Goal: Find specific page/section: Find specific page/section

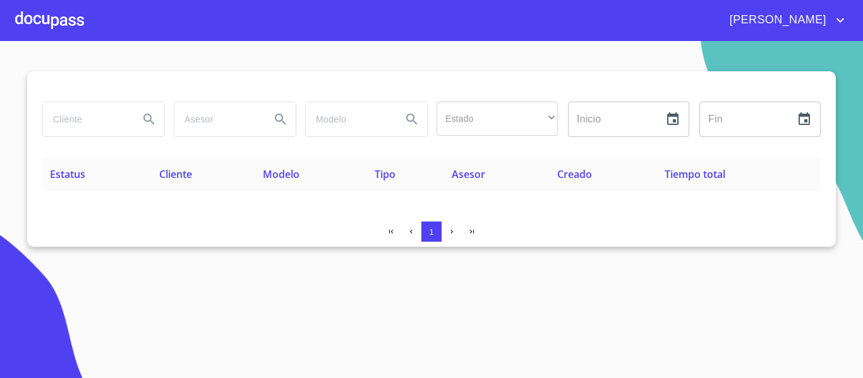
click at [53, 25] on div at bounding box center [49, 20] width 69 height 40
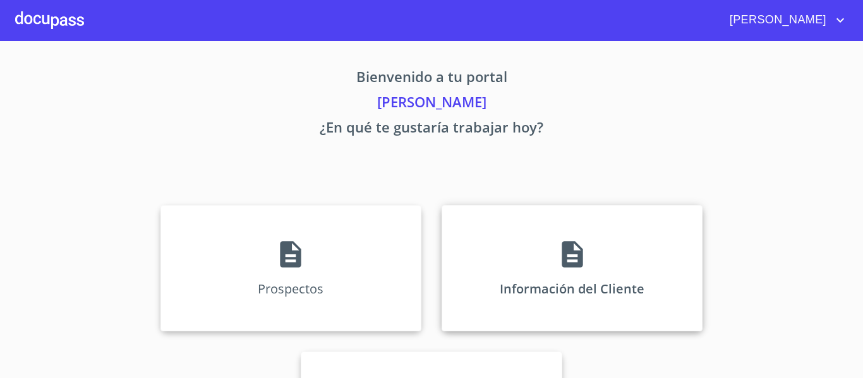
click at [532, 292] on p "Información del Cliente" at bounding box center [571, 288] width 145 height 17
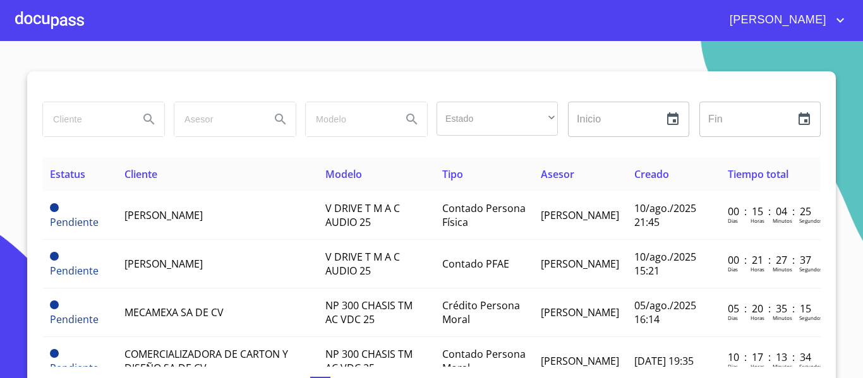
click at [83, 124] on input "search" at bounding box center [86, 119] width 86 height 34
type input "ROSALBA"
click at [148, 123] on icon "Search" at bounding box center [148, 119] width 11 height 11
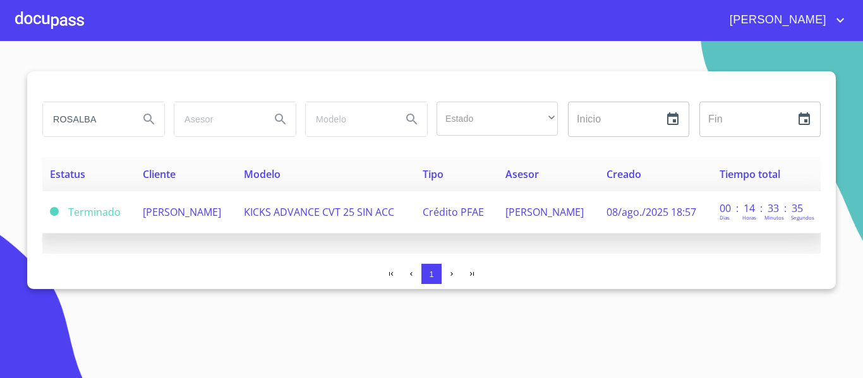
click at [268, 210] on td "KICKS ADVANCE CVT 25 SIN ACC" at bounding box center [325, 212] width 179 height 42
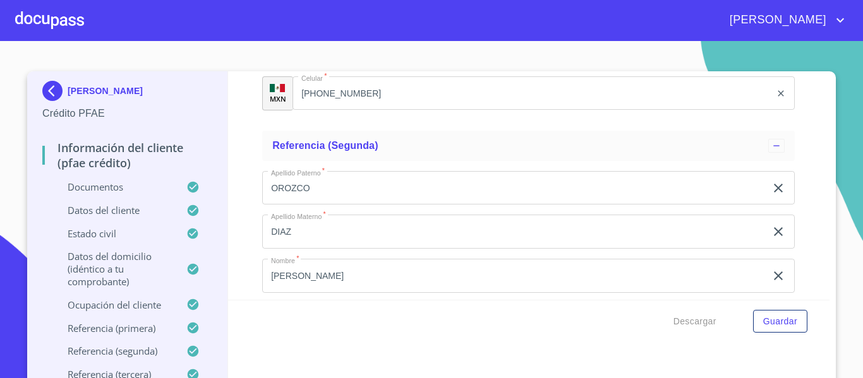
click at [44, 93] on img at bounding box center [54, 91] width 25 height 20
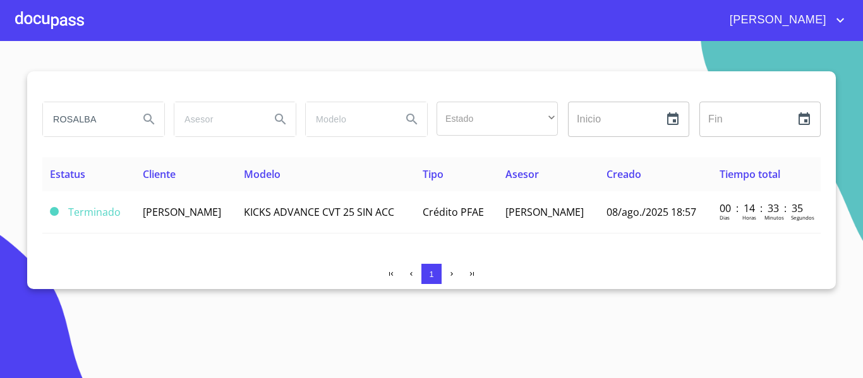
click at [99, 123] on input "ROSALBA" at bounding box center [86, 119] width 86 height 34
type input "R"
click at [45, 33] on div at bounding box center [49, 20] width 69 height 40
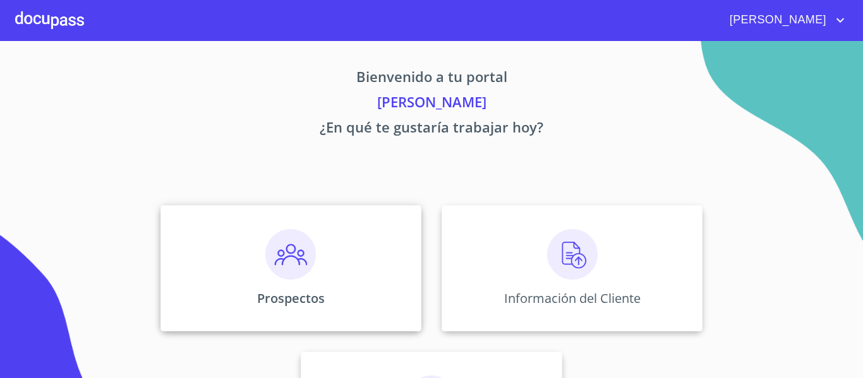
click at [272, 301] on p "Prospectos" at bounding box center [291, 298] width 68 height 17
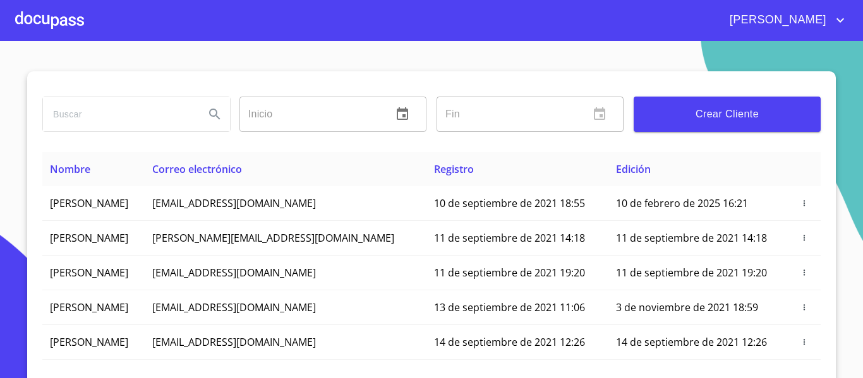
click at [128, 114] on input "search" at bounding box center [119, 114] width 152 height 34
click at [208, 113] on icon "Search" at bounding box center [214, 114] width 15 height 15
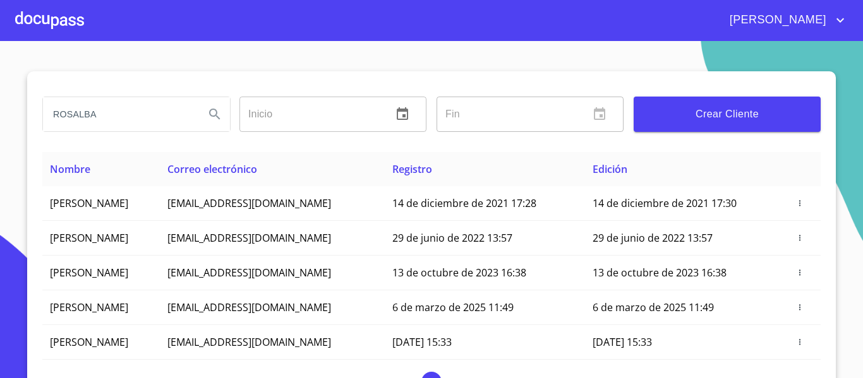
click at [119, 107] on input "ROSALBA" at bounding box center [119, 114] width 152 height 34
type input "[PERSON_NAME]"
click at [207, 122] on button "Search" at bounding box center [215, 114] width 30 height 30
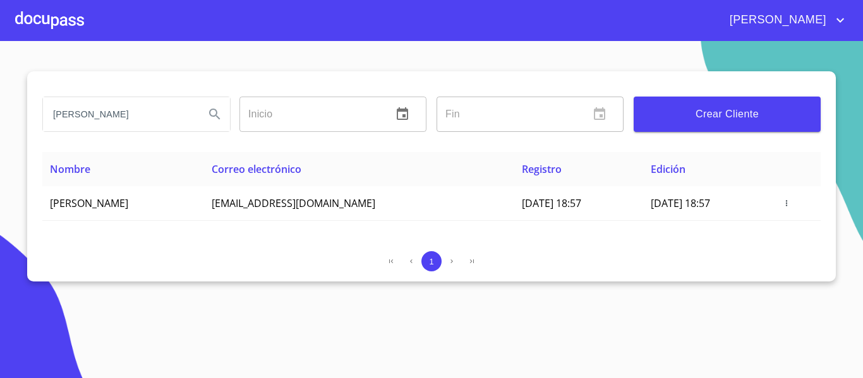
drag, startPoint x: 49, startPoint y: 112, endPoint x: 140, endPoint y: 129, distance: 91.8
click at [140, 129] on input "[PERSON_NAME]" at bounding box center [119, 114] width 152 height 34
click at [55, 25] on div at bounding box center [49, 20] width 69 height 40
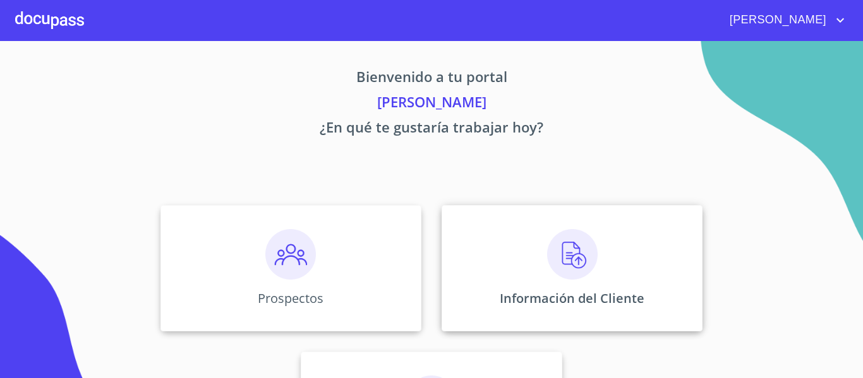
click at [532, 298] on p "Información del Cliente" at bounding box center [571, 298] width 145 height 17
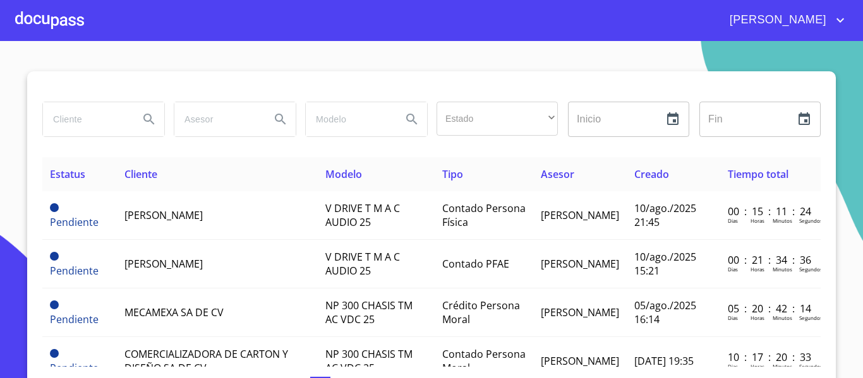
paste input "[PERSON_NAME]"
type input "[PERSON_NAME]"
click at [146, 123] on icon "Search" at bounding box center [148, 119] width 15 height 15
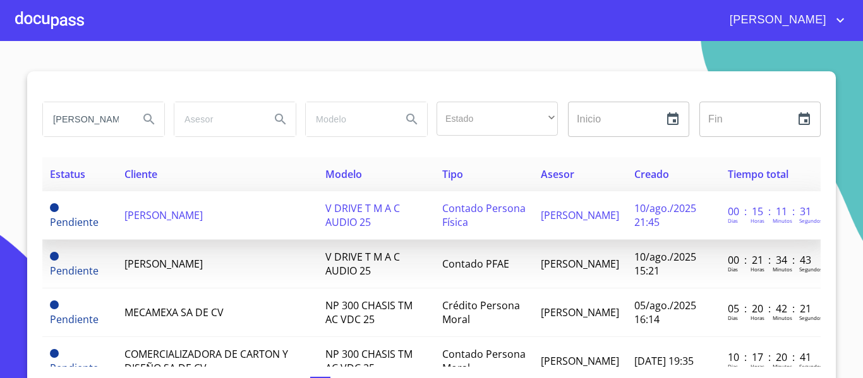
scroll to position [0, 0]
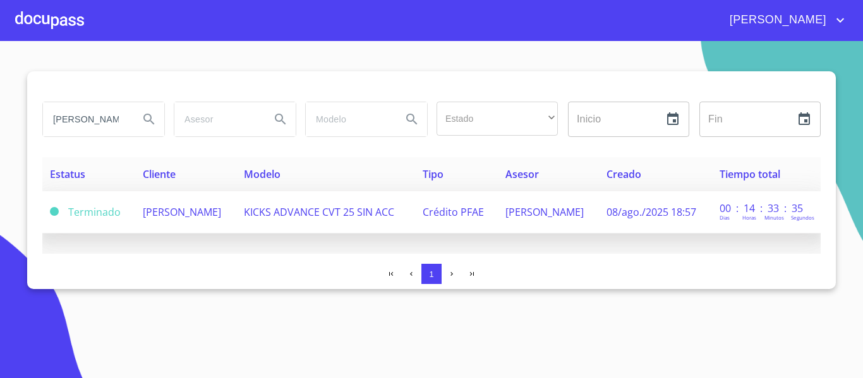
click at [236, 225] on td "[PERSON_NAME]" at bounding box center [185, 212] width 101 height 42
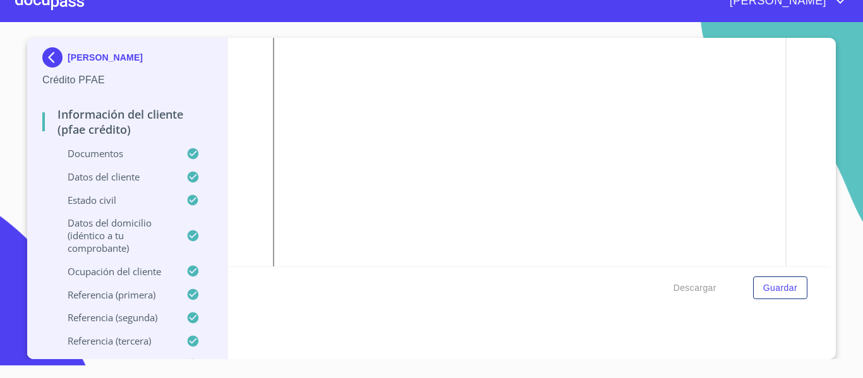
scroll to position [77, 0]
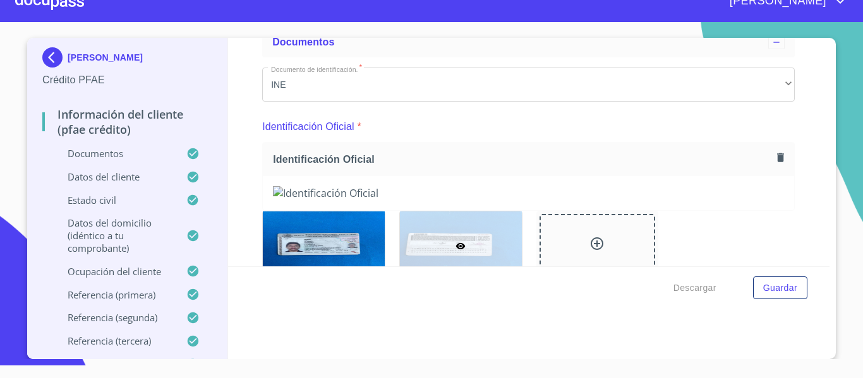
click at [45, 56] on img at bounding box center [54, 57] width 25 height 20
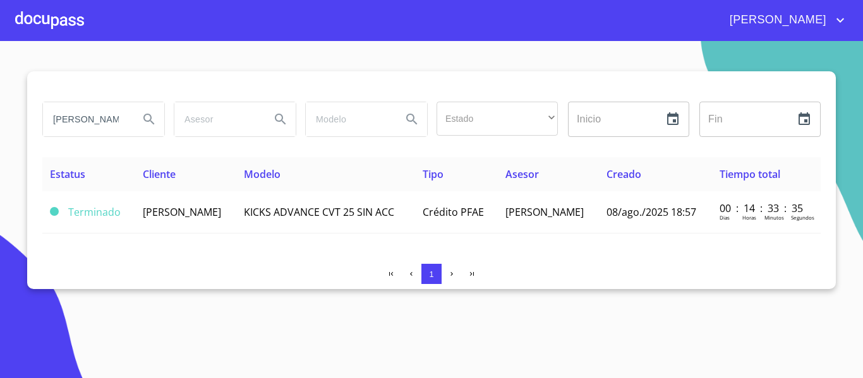
click at [119, 118] on input "[PERSON_NAME]" at bounding box center [86, 119] width 86 height 34
click at [124, 117] on input "[PERSON_NAME]" at bounding box center [86, 119] width 86 height 34
click at [92, 119] on input "[PERSON_NAME]" at bounding box center [86, 119] width 86 height 34
type input "R"
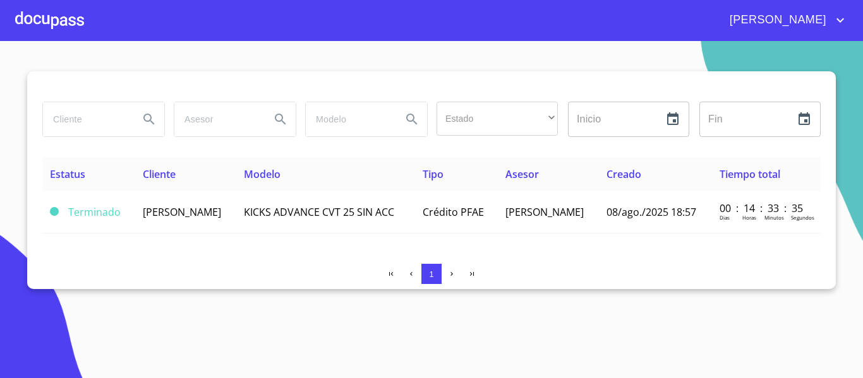
click at [105, 126] on input "search" at bounding box center [86, 119] width 86 height 34
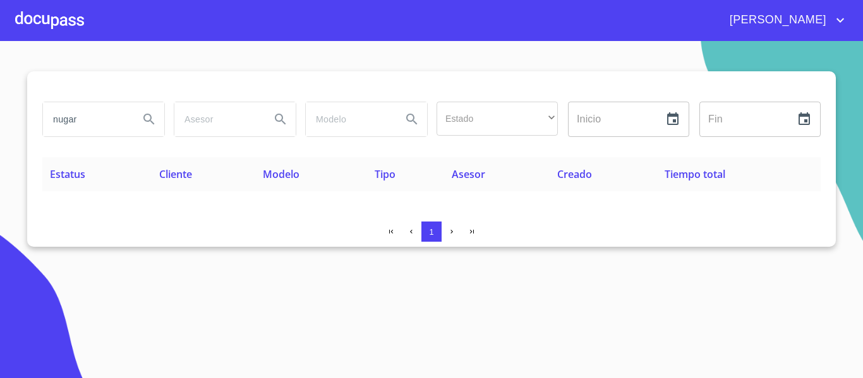
type input "nugar"
click at [156, 116] on icon "Search" at bounding box center [148, 119] width 15 height 15
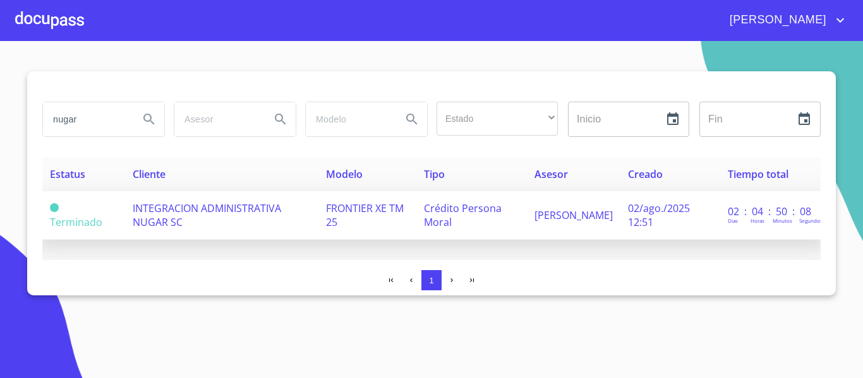
click at [182, 210] on span "INTEGRACION ADMINISTRATIVA NUGAR SC" at bounding box center [207, 215] width 148 height 28
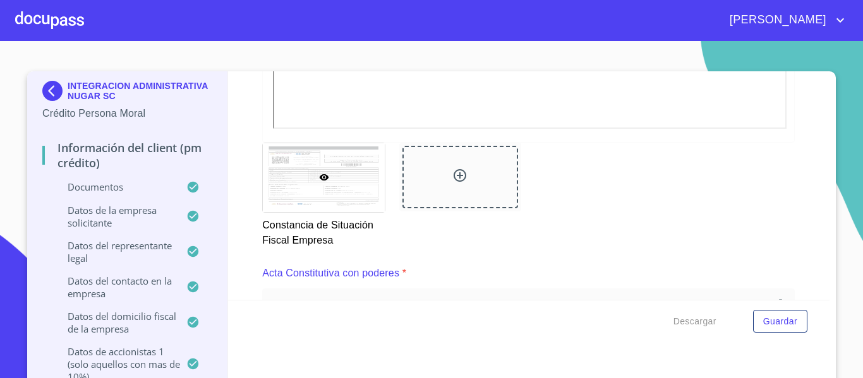
scroll to position [3157, 0]
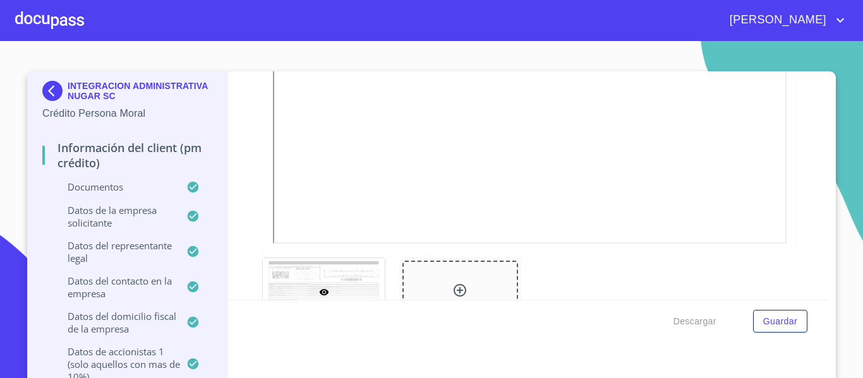
click at [54, 86] on img at bounding box center [54, 91] width 25 height 20
